Goal: Transaction & Acquisition: Purchase product/service

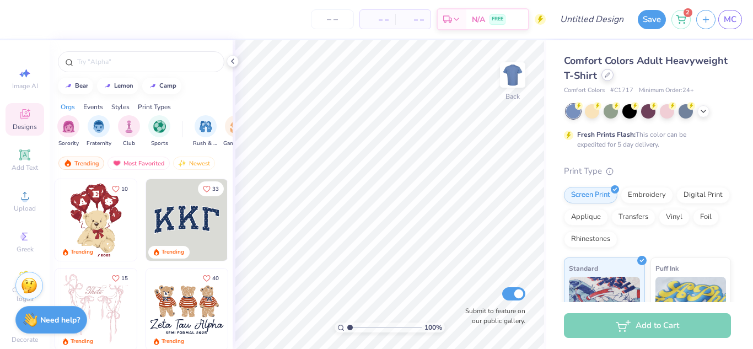
click at [610, 77] on icon at bounding box center [608, 75] width 6 height 6
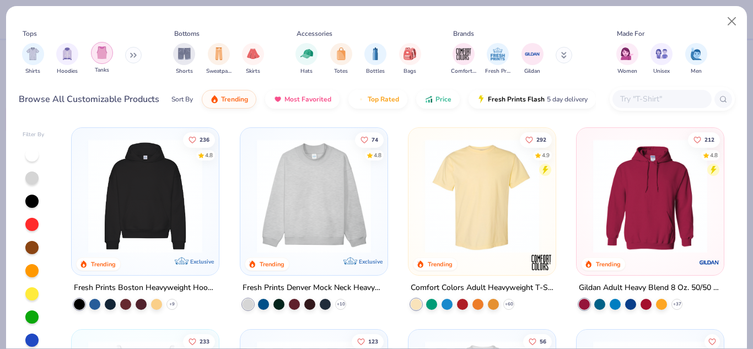
click at [108, 61] on div "filter for Tanks" at bounding box center [102, 53] width 22 height 22
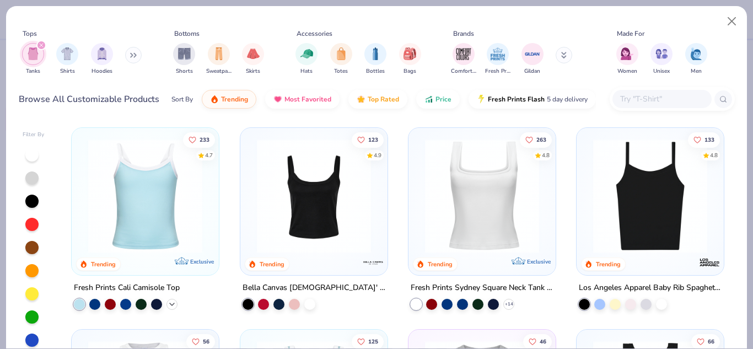
click at [170, 304] on icon at bounding box center [172, 304] width 9 height 9
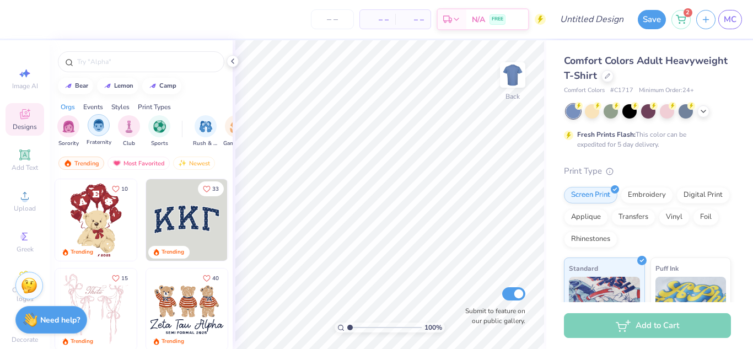
click at [99, 132] on div "filter for Fraternity" at bounding box center [99, 125] width 22 height 22
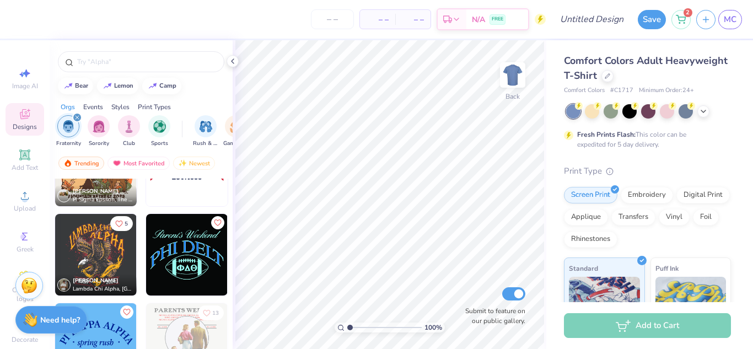
scroll to position [1127, 0]
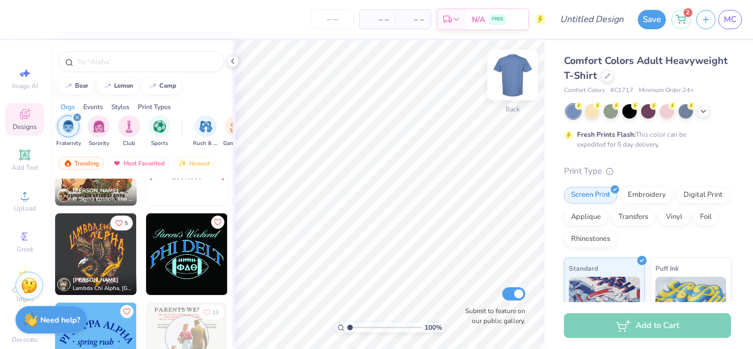
click at [506, 84] on img at bounding box center [513, 75] width 44 height 44
click at [181, 259] on img at bounding box center [187, 254] width 82 height 82
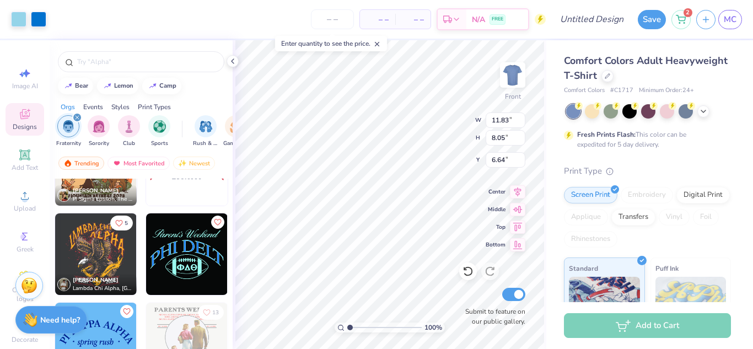
type input "6.64"
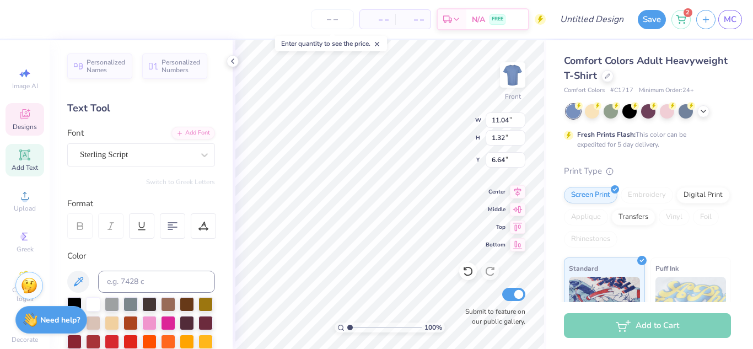
scroll to position [9, 1]
type textarea "d"
type textarea "Rush Week"
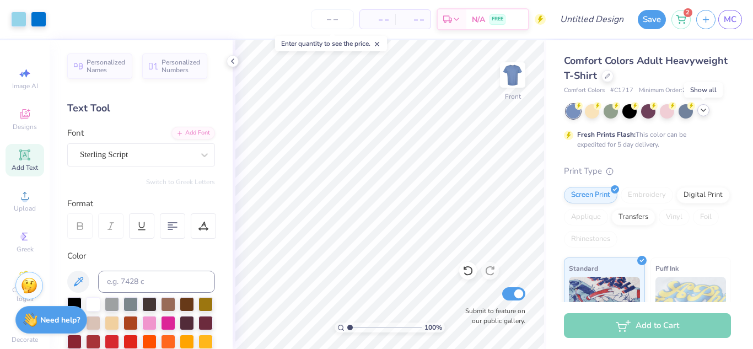
click at [706, 109] on polyline at bounding box center [703, 110] width 4 height 2
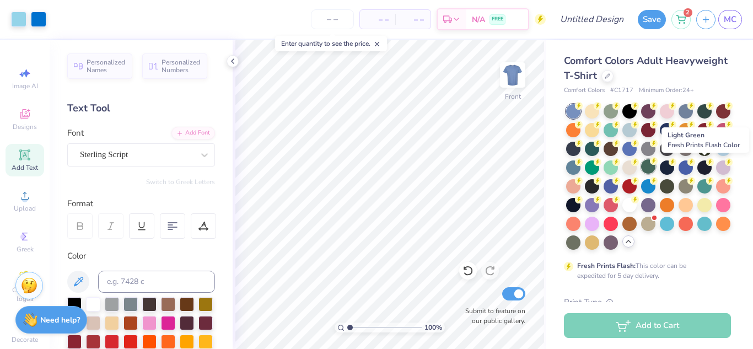
click at [656, 167] on div at bounding box center [648, 166] width 14 height 14
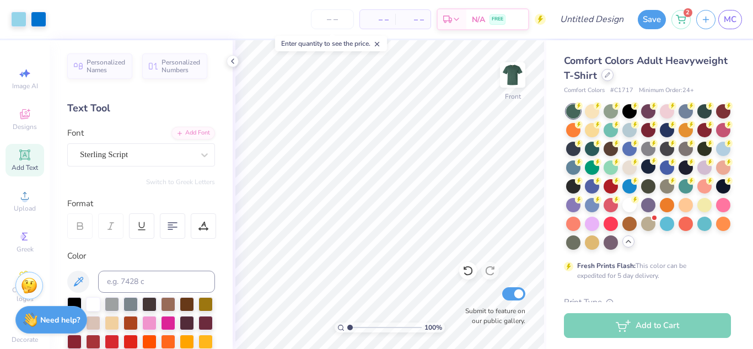
click at [610, 75] on icon at bounding box center [607, 75] width 4 height 4
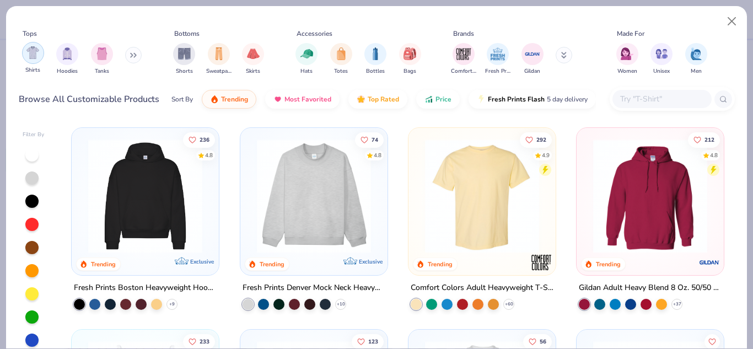
click at [36, 50] on img "filter for Shirts" at bounding box center [32, 52] width 13 height 13
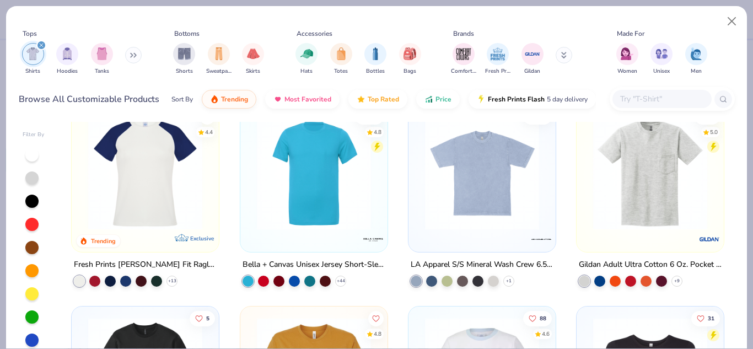
scroll to position [630, 0]
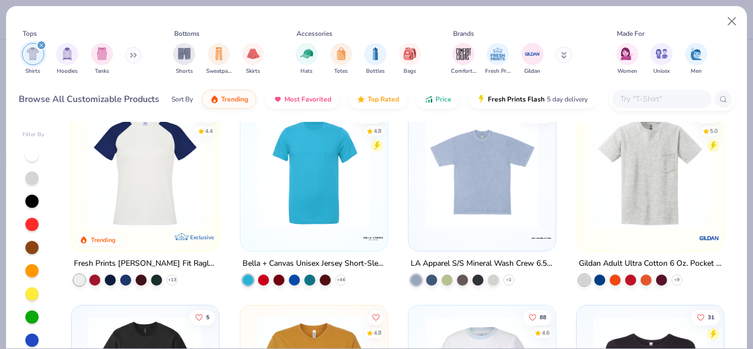
click at [615, 183] on img at bounding box center [650, 172] width 125 height 114
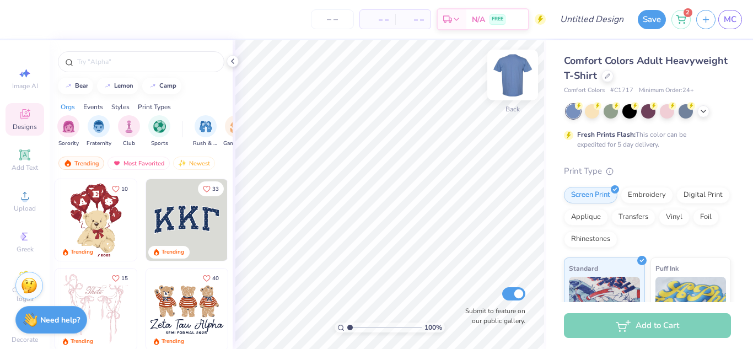
click at [503, 79] on img at bounding box center [513, 75] width 44 height 44
click at [104, 142] on span "Fraternity" at bounding box center [99, 142] width 25 height 8
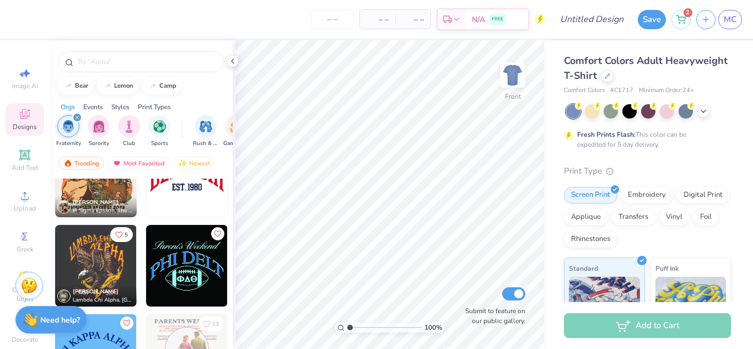
scroll to position [1127, 0]
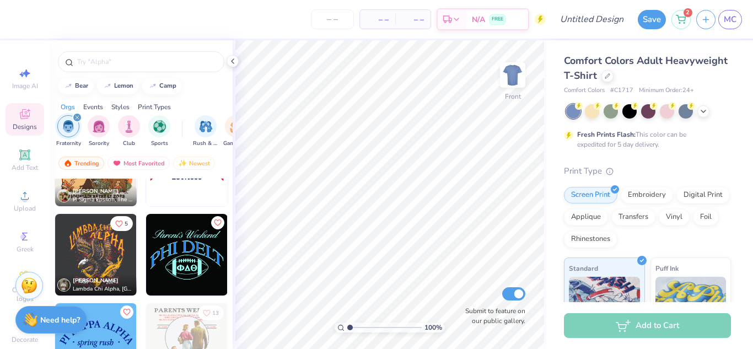
click at [163, 260] on img at bounding box center [187, 255] width 82 height 82
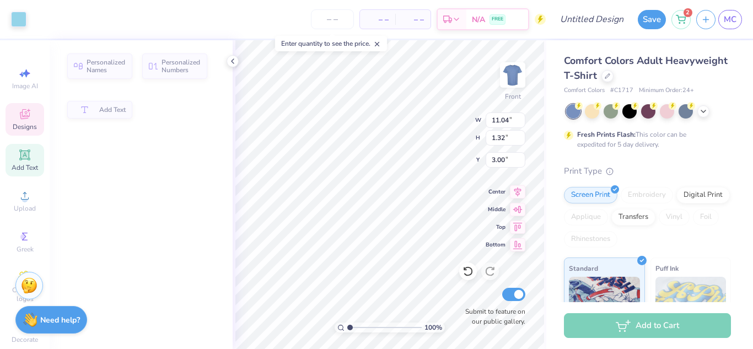
type input "11.04"
type input "1.32"
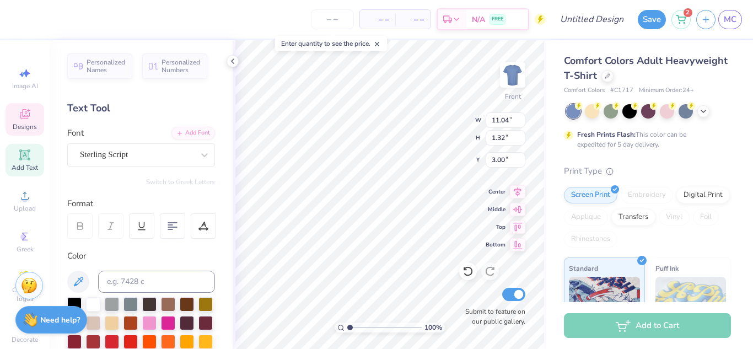
scroll to position [9, 3]
type textarea "Rush Week"
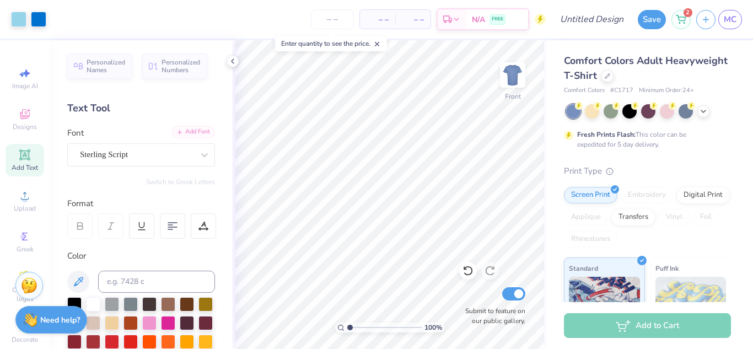
click at [184, 132] on div "Add Font" at bounding box center [193, 132] width 44 height 13
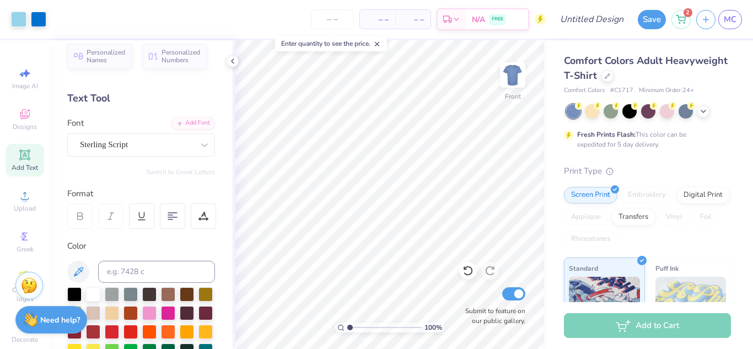
scroll to position [0, 0]
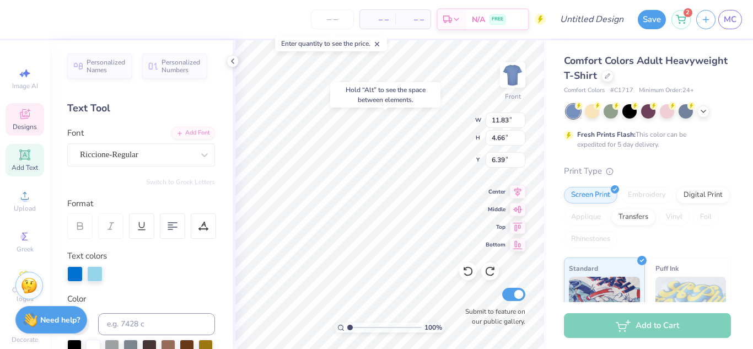
type input "4.74"
type input "4.21"
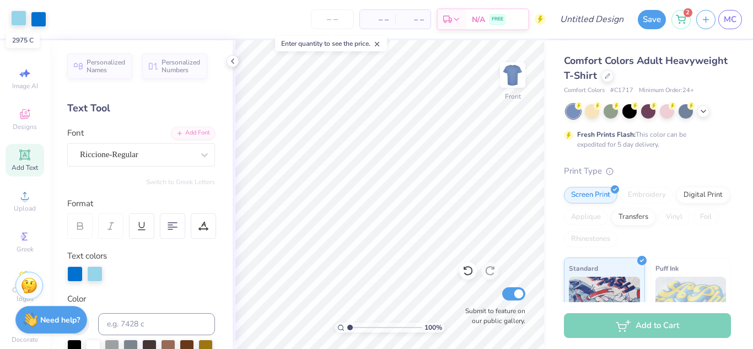
click at [14, 19] on div at bounding box center [18, 17] width 15 height 15
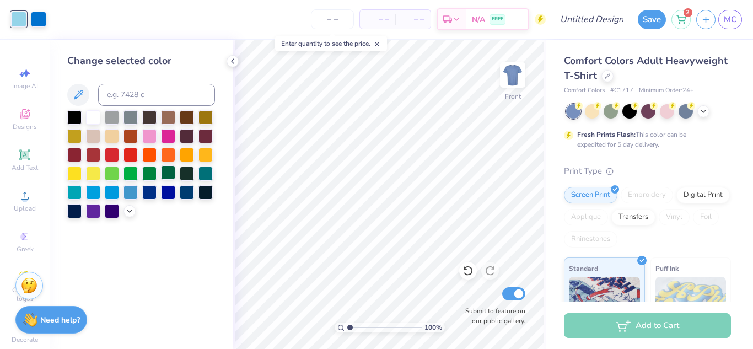
click at [166, 175] on div at bounding box center [168, 172] width 14 height 14
click at [37, 20] on div at bounding box center [38, 17] width 15 height 15
click at [90, 115] on div at bounding box center [93, 116] width 14 height 14
click at [115, 118] on div at bounding box center [112, 116] width 14 height 14
click at [19, 18] on div at bounding box center [18, 17] width 15 height 15
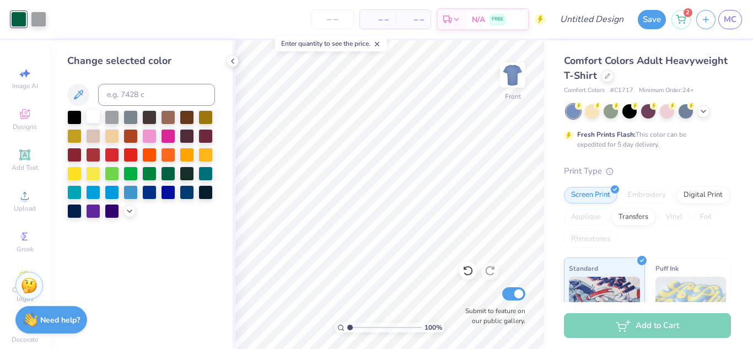
click at [94, 115] on div at bounding box center [93, 116] width 14 height 14
click at [39, 23] on div at bounding box center [38, 17] width 15 height 15
click at [172, 172] on div at bounding box center [168, 172] width 14 height 14
click at [133, 175] on div at bounding box center [131, 174] width 14 height 14
click at [22, 19] on div at bounding box center [18, 17] width 15 height 15
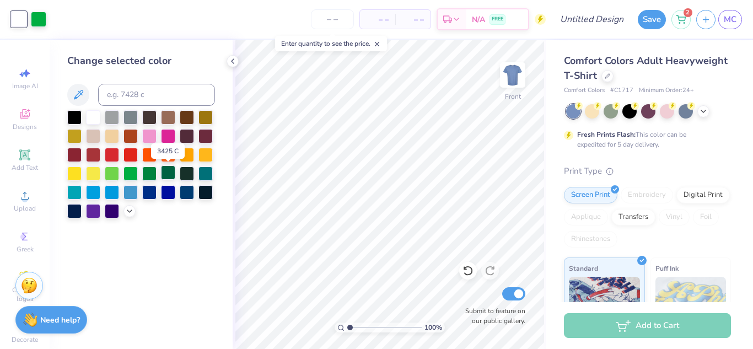
click at [168, 178] on div at bounding box center [168, 172] width 14 height 14
click at [42, 25] on div at bounding box center [38, 17] width 15 height 15
click at [96, 121] on div at bounding box center [93, 116] width 14 height 14
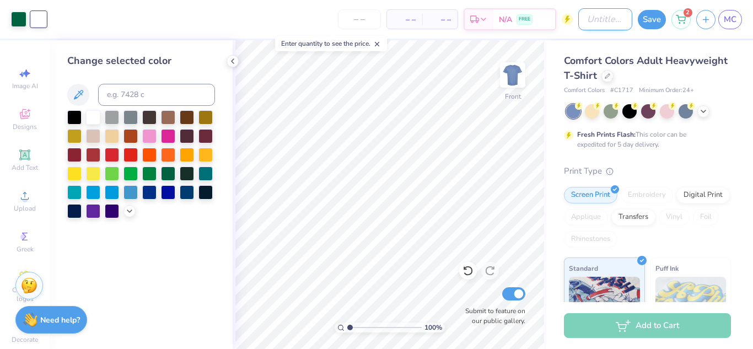
click at [603, 29] on input "Design Title" at bounding box center [605, 19] width 54 height 22
type input "app"
click at [645, 23] on button "Save" at bounding box center [652, 17] width 28 height 19
